Goal: Navigation & Orientation: Find specific page/section

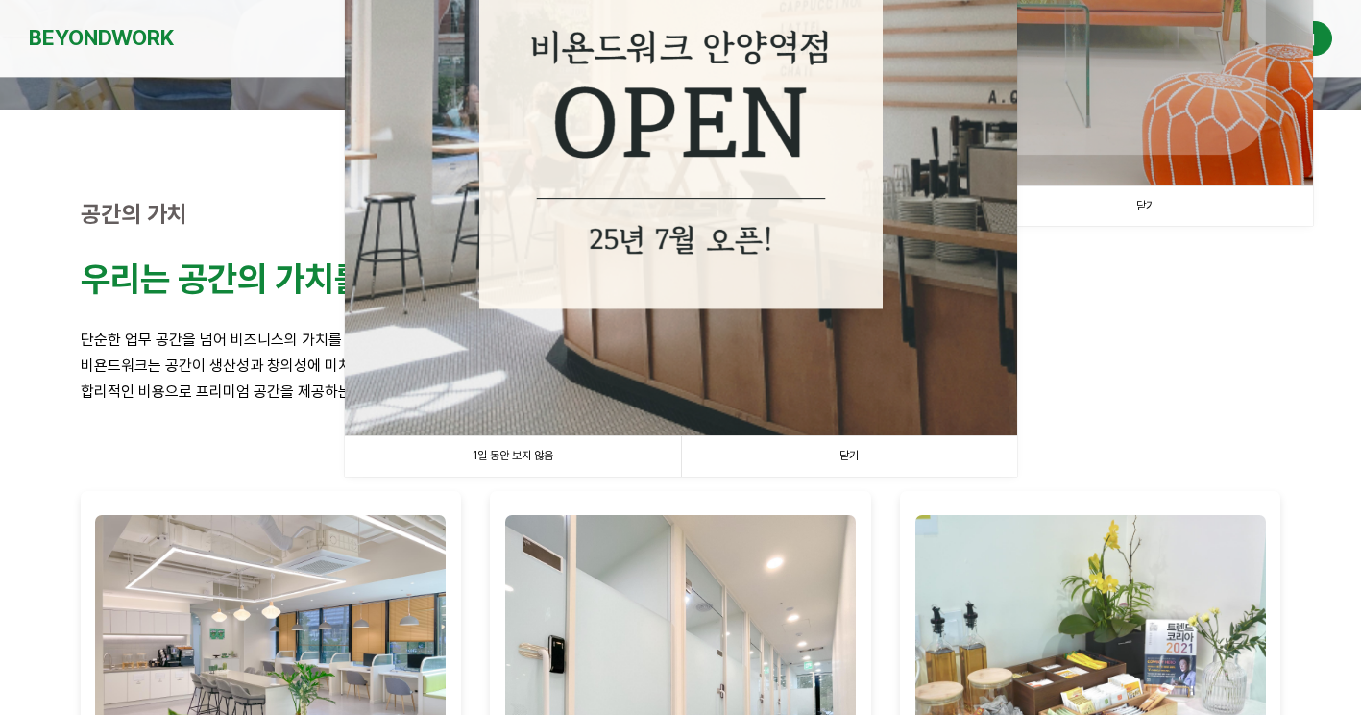
scroll to position [384, 0]
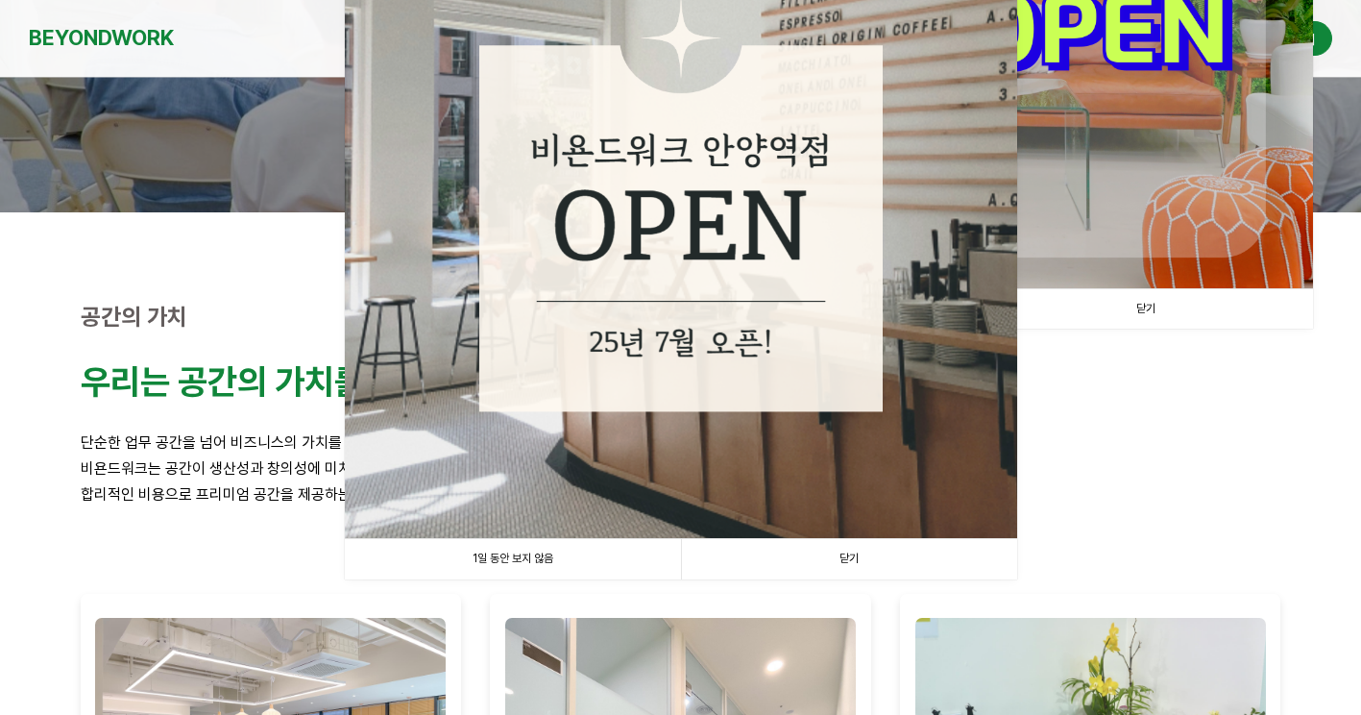
click at [851, 553] on link "닫기" at bounding box center [849, 558] width 336 height 39
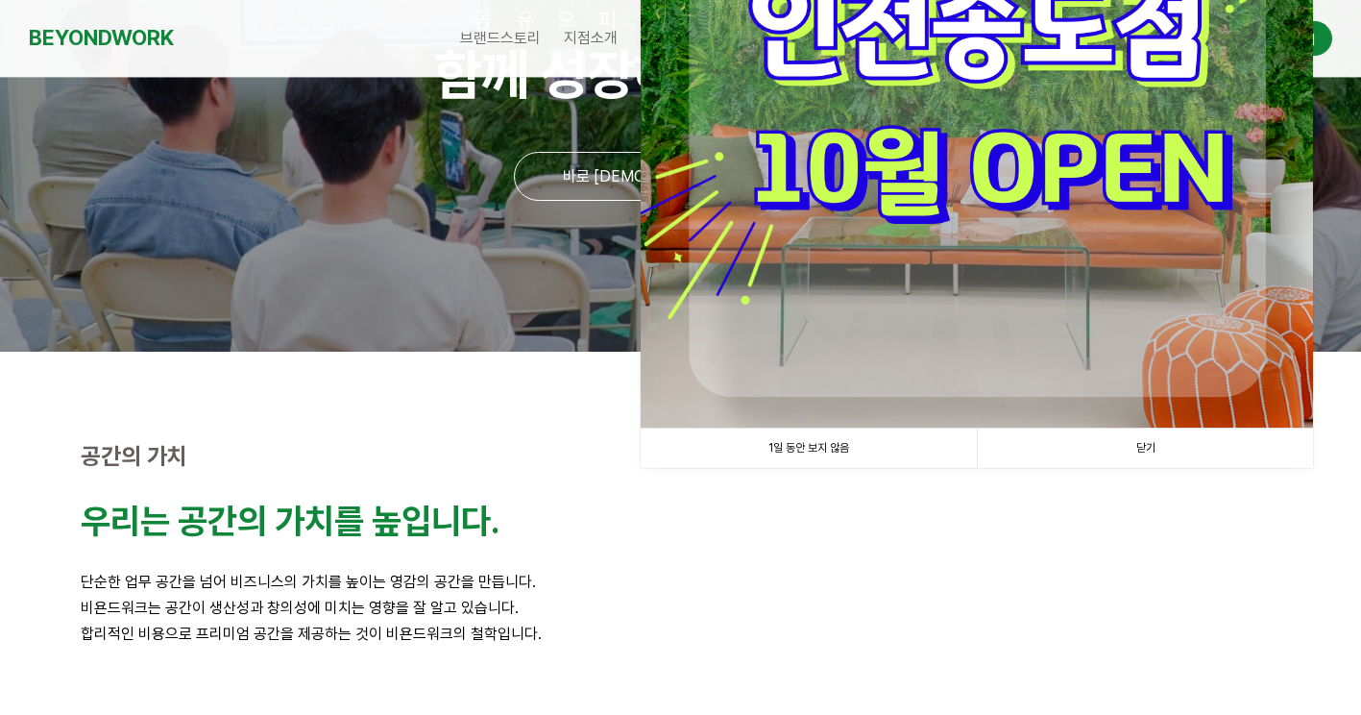
scroll to position [192, 0]
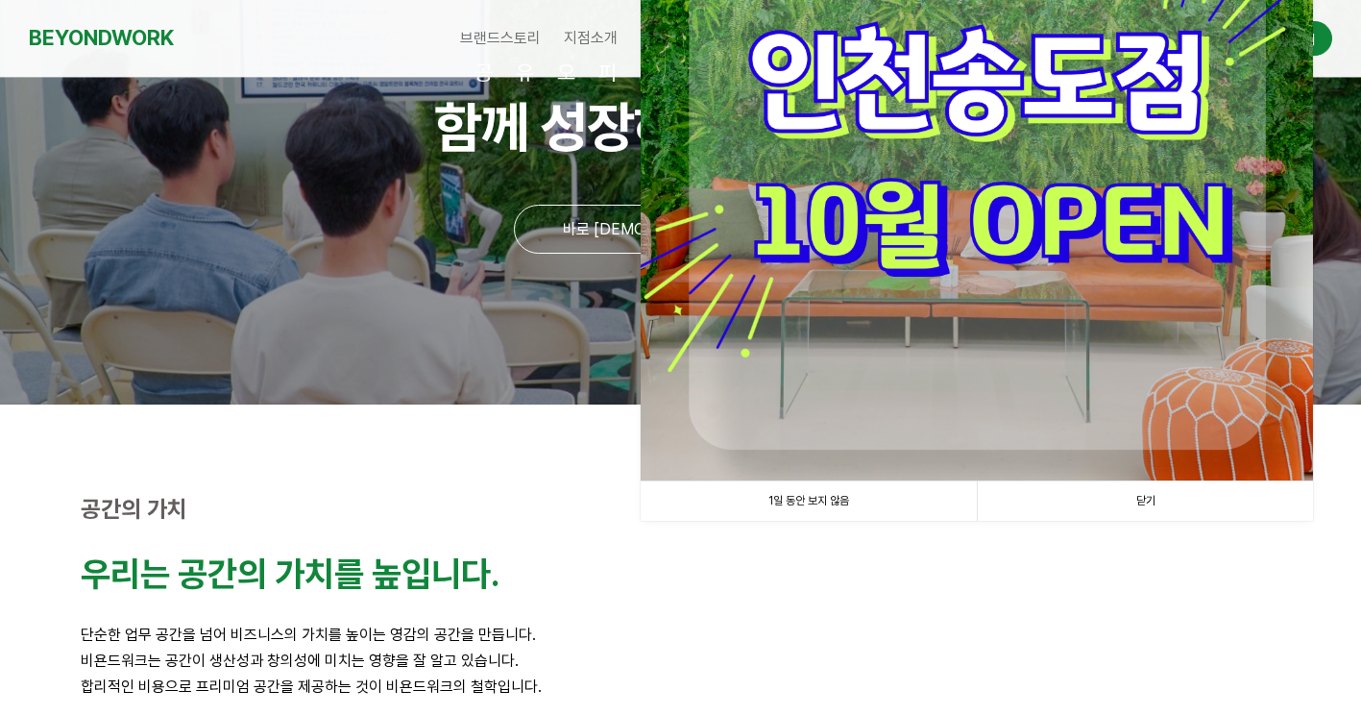
click at [1122, 490] on link "닫기" at bounding box center [1145, 500] width 336 height 39
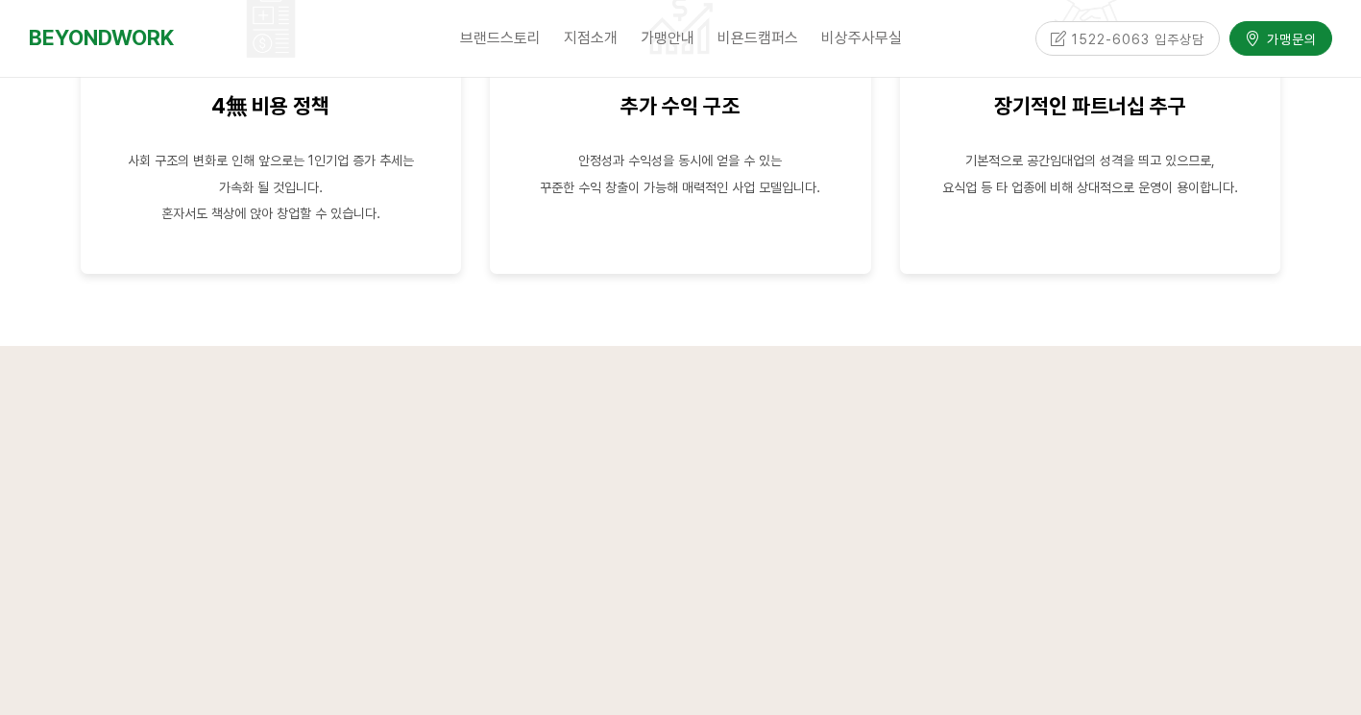
scroll to position [3746, 0]
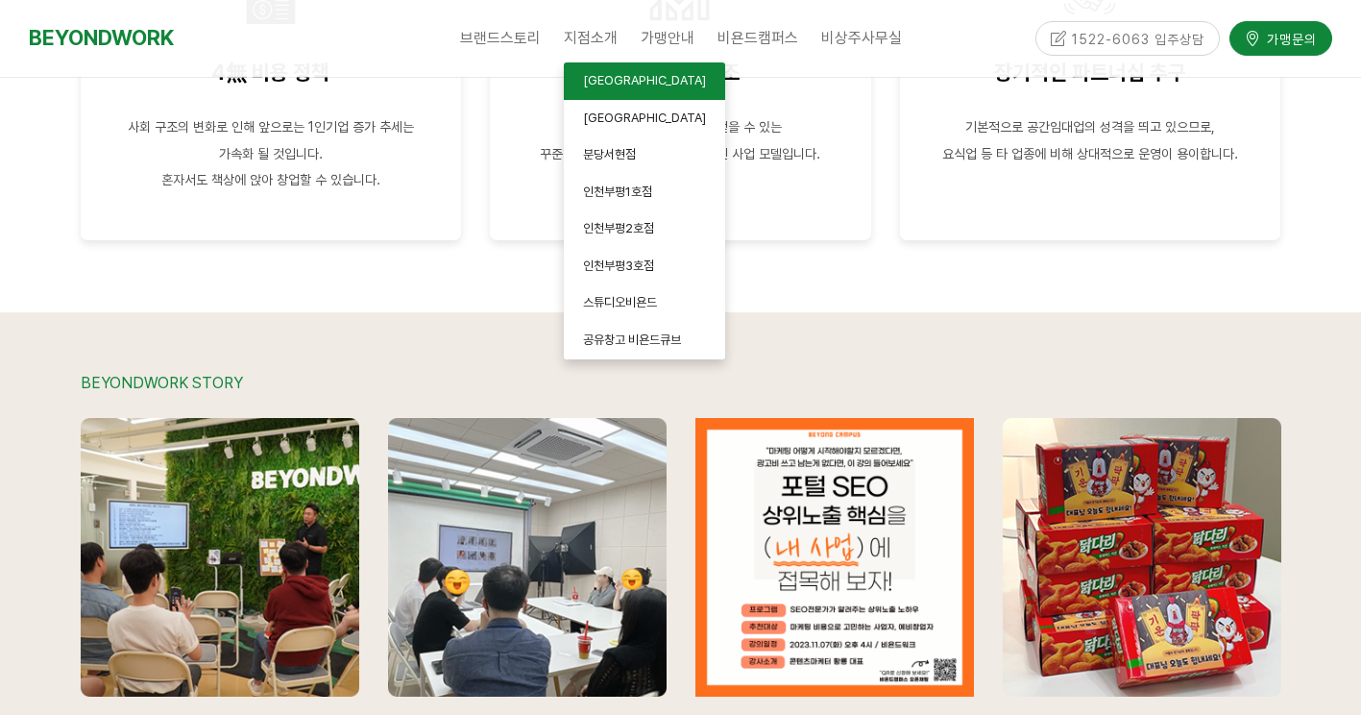
click at [601, 80] on span "[GEOGRAPHIC_DATA]" at bounding box center [644, 80] width 123 height 14
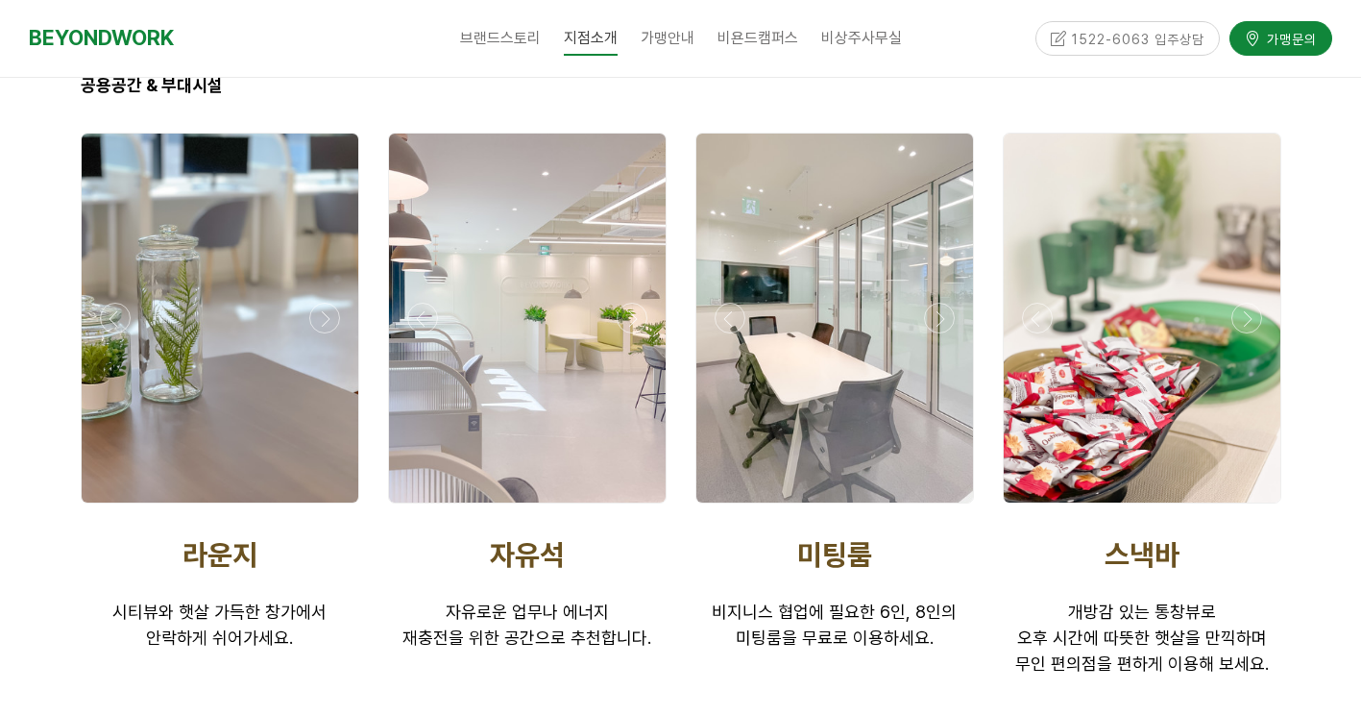
scroll to position [3170, 0]
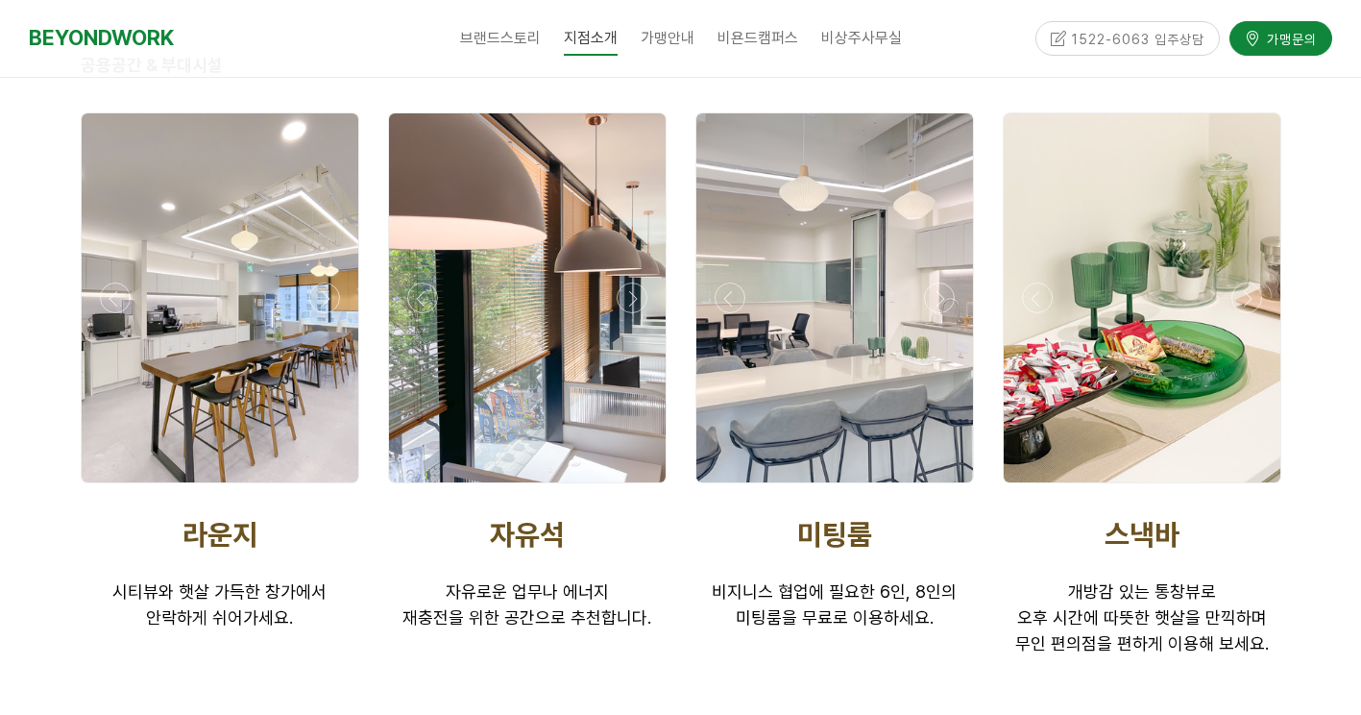
click at [1330, 503] on div at bounding box center [680, 673] width 1361 height 1384
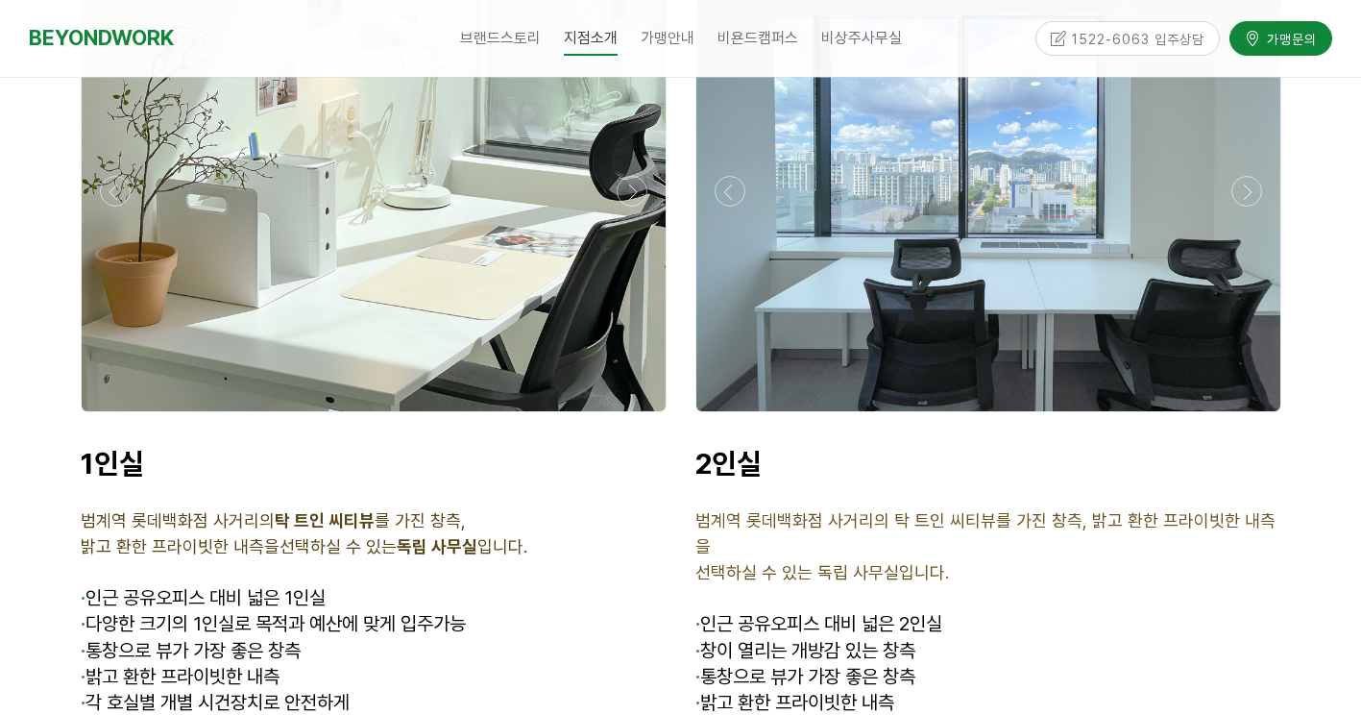
scroll to position [4803, 0]
click at [379, 585] on p "· 인근 공유오피스 대비 넓은 1인실" at bounding box center [374, 598] width 586 height 26
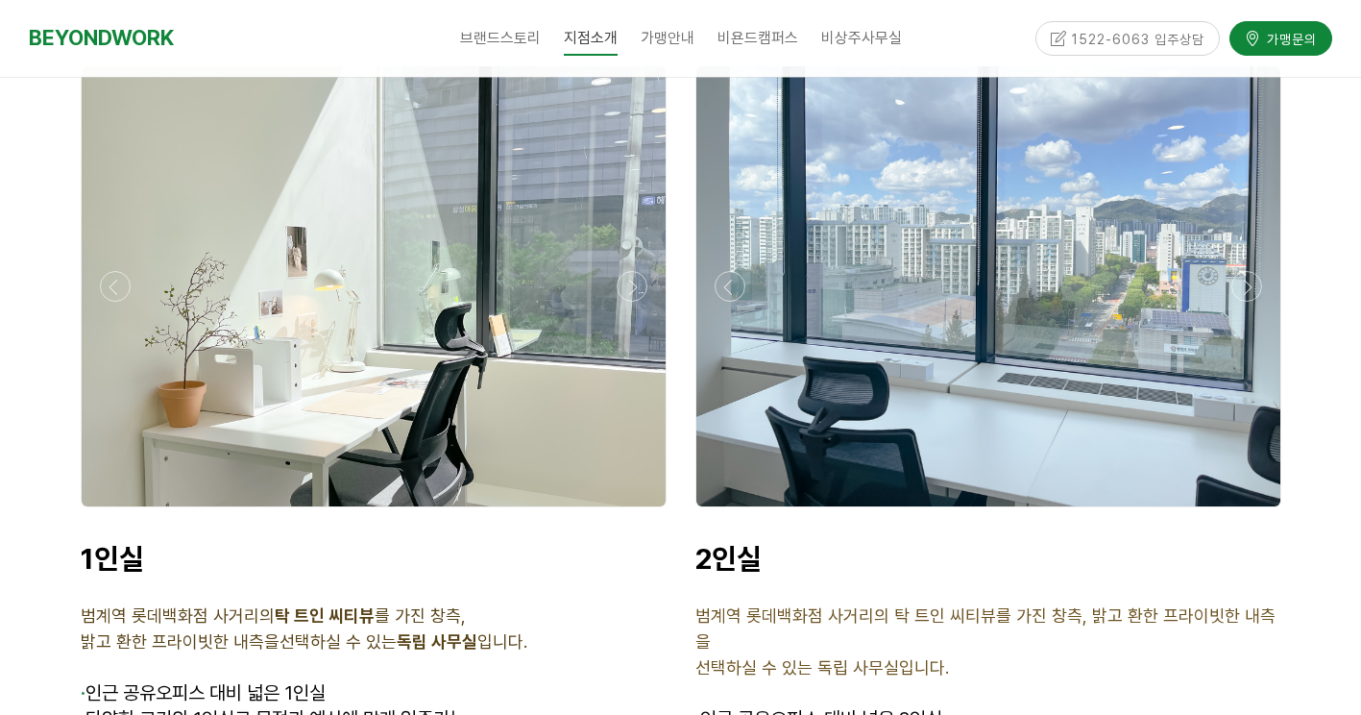
scroll to position [4611, 0]
